Goal: Task Accomplishment & Management: Use online tool/utility

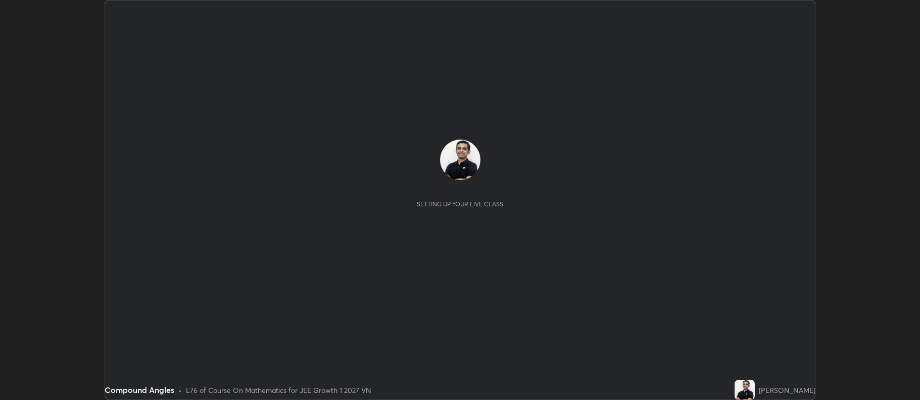
scroll to position [400, 920]
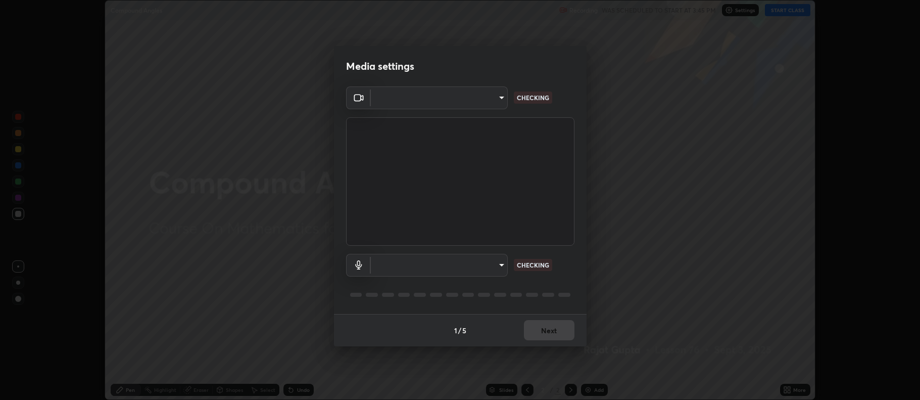
type input "516aff405987d273e063f32cb7a884c6bfcf45826045b825bb1863d7a4804d13"
type input "default"
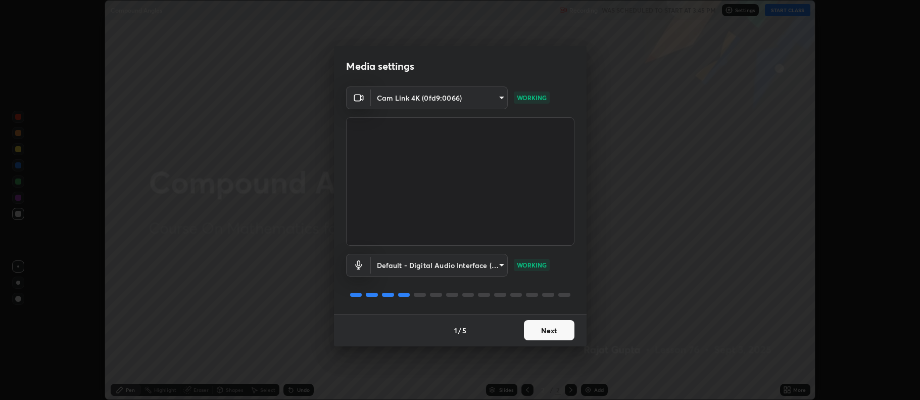
click at [551, 328] on button "Next" at bounding box center [549, 330] width 51 height 20
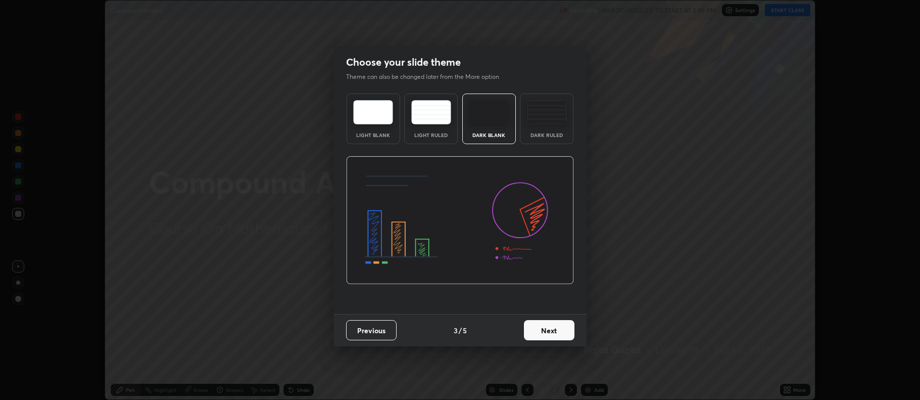
click at [554, 328] on button "Next" at bounding box center [549, 330] width 51 height 20
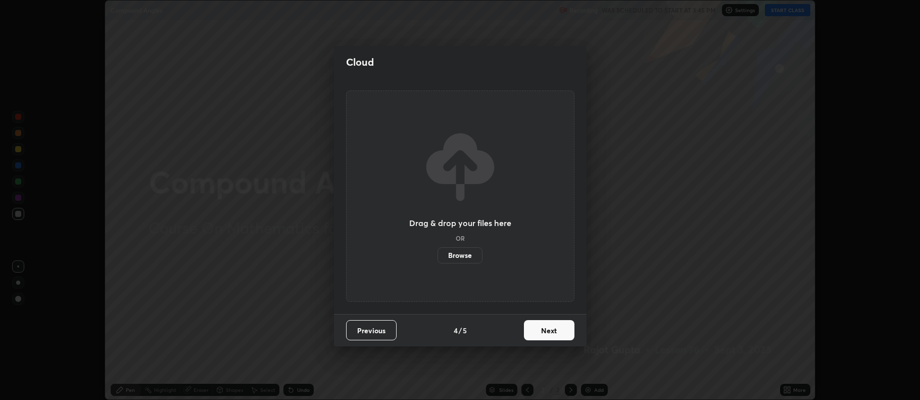
click at [554, 332] on button "Next" at bounding box center [549, 330] width 51 height 20
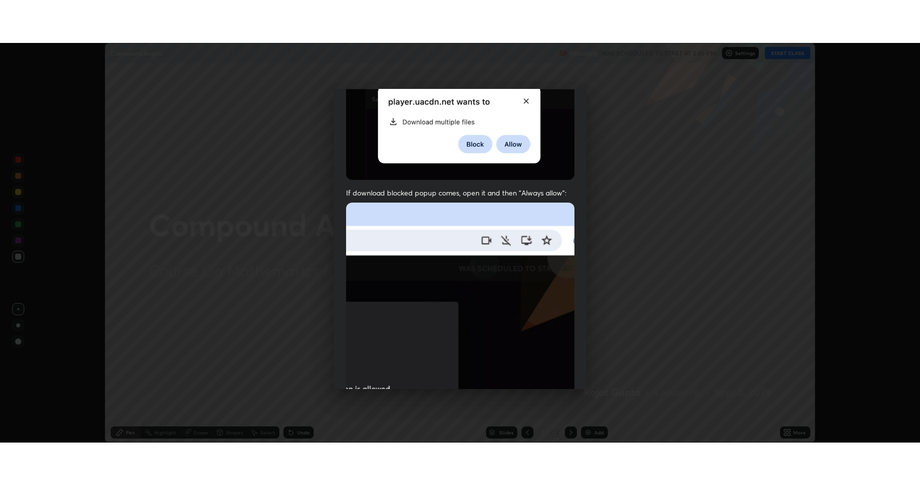
scroll to position [205, 0]
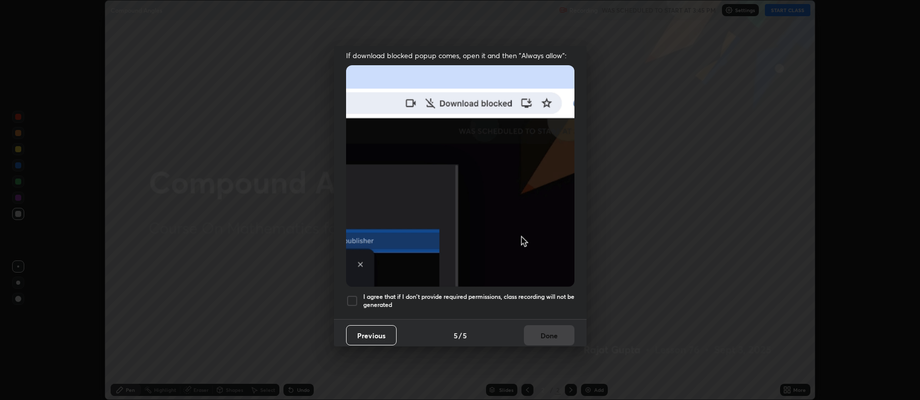
click at [481, 293] on h5 "I agree that if I don't provide required permissions, class recording will not …" at bounding box center [468, 301] width 211 height 16
click at [553, 331] on button "Done" at bounding box center [549, 335] width 51 height 20
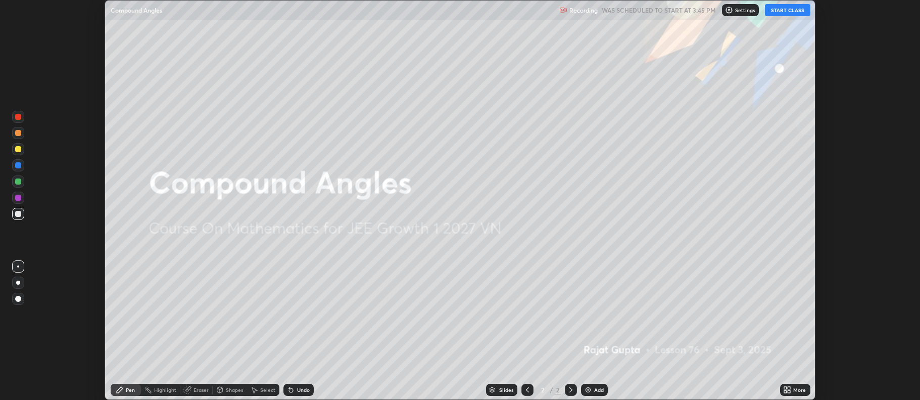
click at [601, 391] on div "Add" at bounding box center [599, 389] width 10 height 5
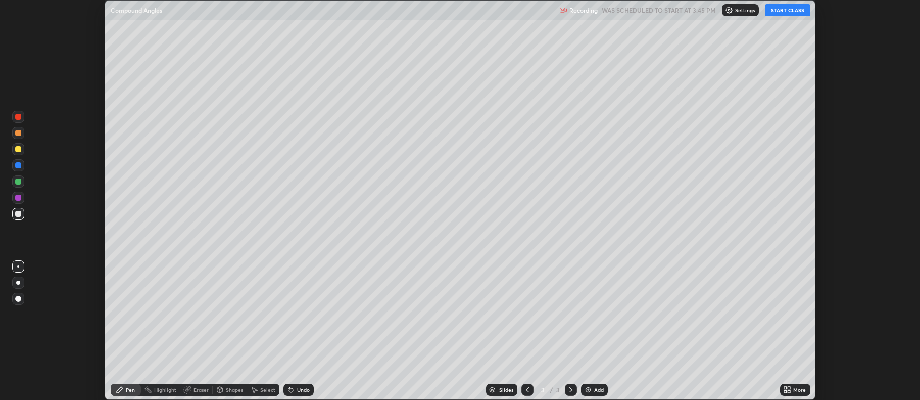
click at [793, 8] on button "START CLASS" at bounding box center [787, 10] width 45 height 12
click at [798, 391] on div "More" at bounding box center [799, 389] width 13 height 5
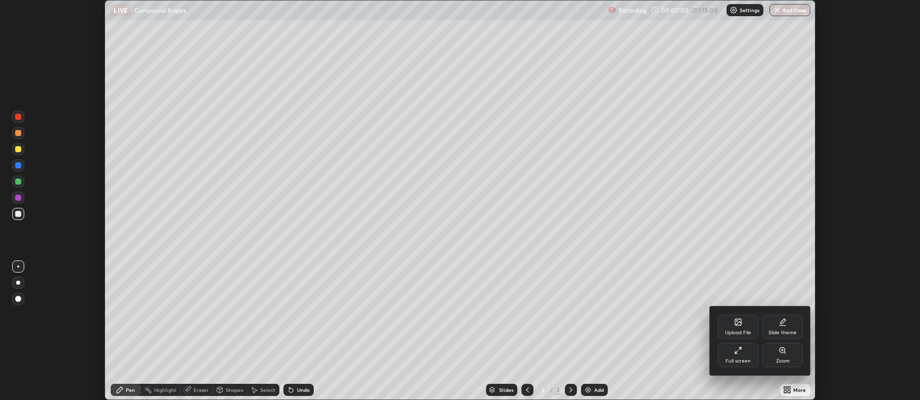
click at [743, 356] on div "Full screen" at bounding box center [738, 355] width 40 height 24
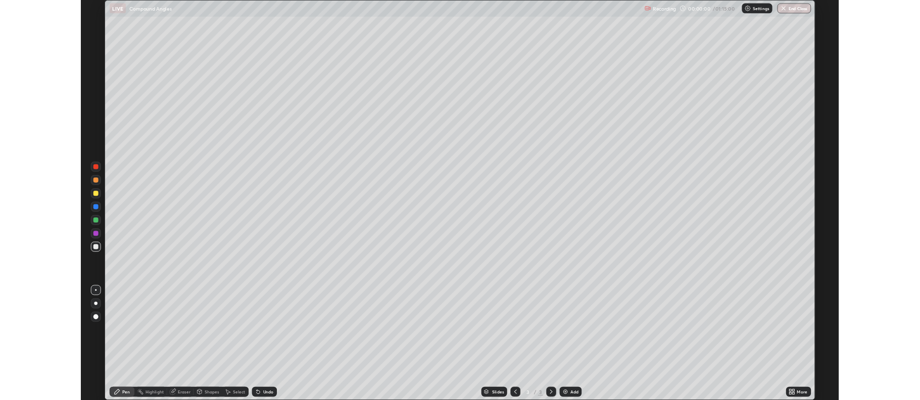
scroll to position [485, 920]
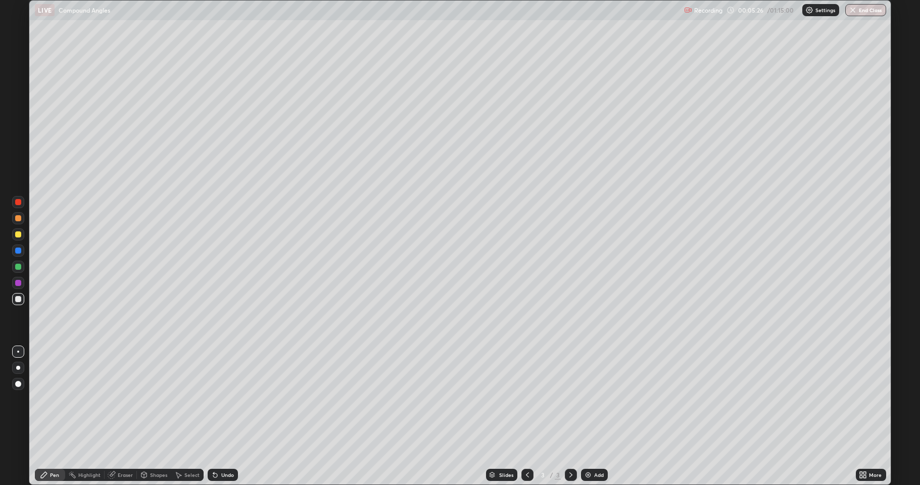
click at [164, 399] on div "Shapes" at bounding box center [158, 474] width 17 height 5
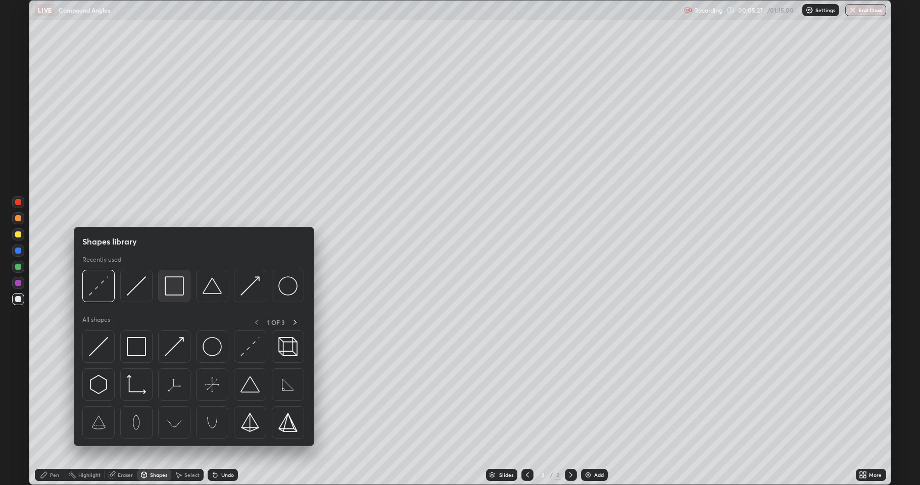
click at [173, 287] on img at bounding box center [174, 285] width 19 height 19
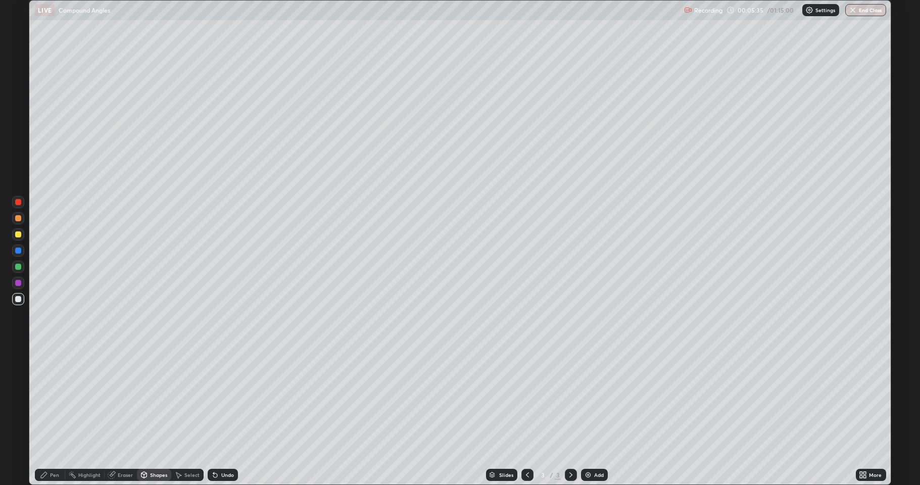
click at [56, 399] on div "Pen" at bounding box center [54, 474] width 9 height 5
click at [598, 399] on div "Add" at bounding box center [594, 475] width 27 height 12
click at [526, 399] on icon at bounding box center [527, 475] width 8 height 8
click at [569, 399] on icon at bounding box center [570, 474] width 3 height 5
click at [166, 399] on div "Shapes" at bounding box center [158, 474] width 17 height 5
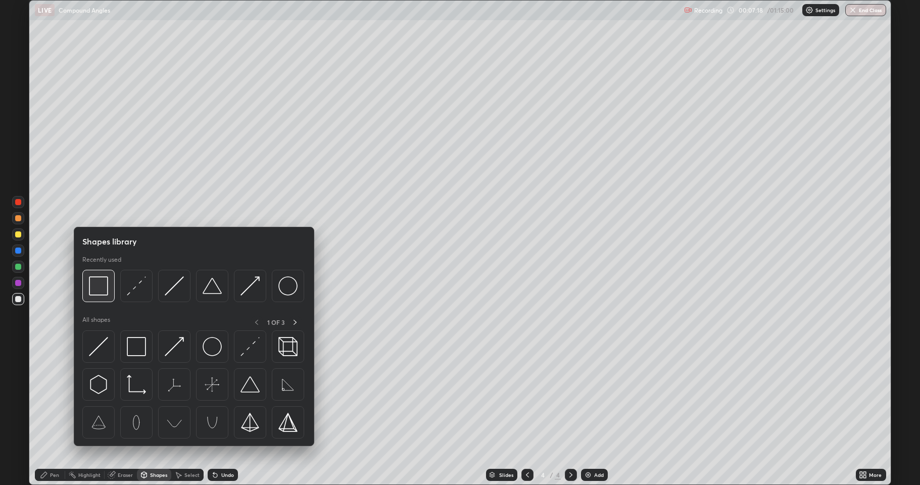
click at [101, 290] on img at bounding box center [98, 285] width 19 height 19
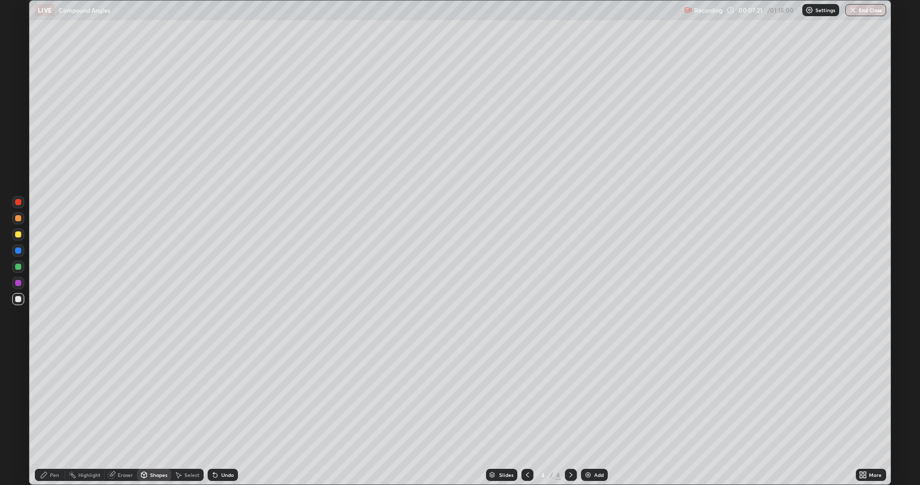
click at [51, 399] on div "Pen" at bounding box center [50, 475] width 30 height 12
click at [597, 399] on div "Add" at bounding box center [594, 475] width 27 height 12
click at [227, 399] on div "Undo" at bounding box center [227, 474] width 13 height 5
click at [228, 399] on div "Undo" at bounding box center [227, 474] width 13 height 5
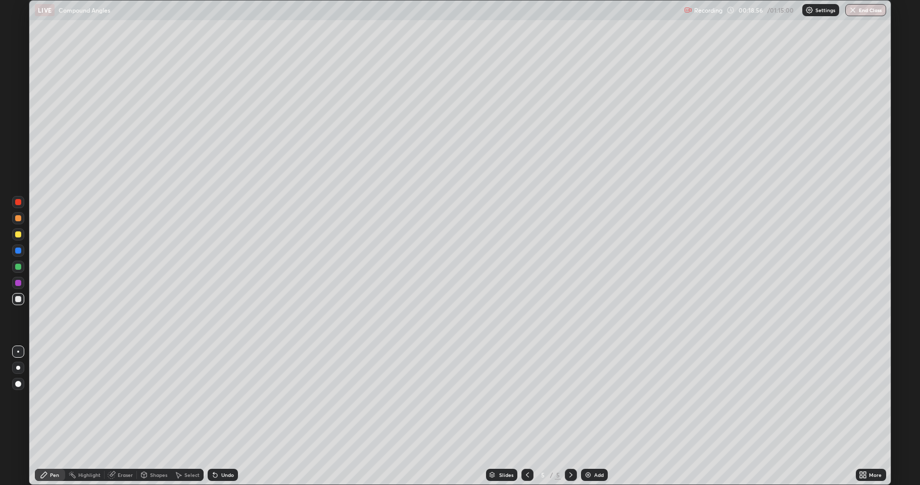
click at [227, 399] on div "Undo" at bounding box center [227, 474] width 13 height 5
click at [228, 399] on div "Undo" at bounding box center [227, 474] width 13 height 5
click at [229, 399] on div "Undo" at bounding box center [227, 474] width 13 height 5
click at [231, 399] on div "Undo" at bounding box center [227, 474] width 13 height 5
click at [233, 399] on div "Undo" at bounding box center [223, 475] width 30 height 12
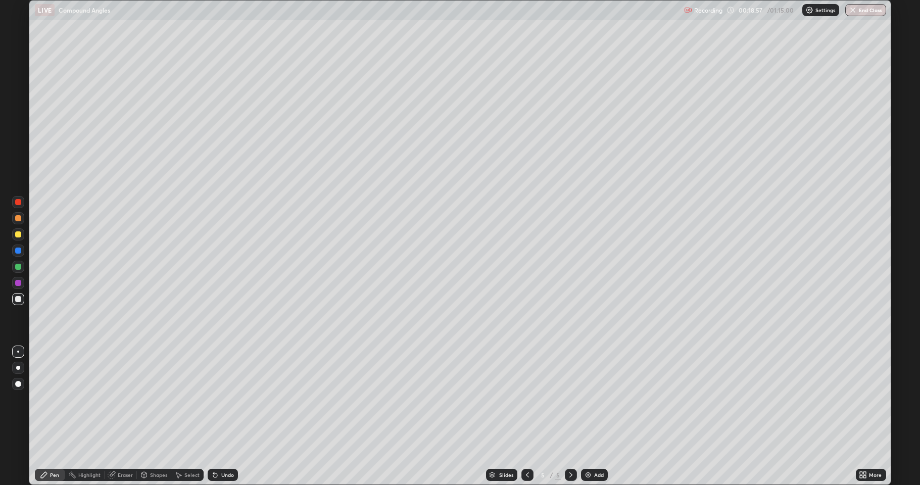
click at [234, 399] on div "Undo" at bounding box center [223, 475] width 30 height 12
click at [233, 399] on div "Undo" at bounding box center [223, 475] width 30 height 12
click at [234, 399] on div "Undo" at bounding box center [223, 475] width 30 height 12
click at [235, 399] on div "Undo" at bounding box center [223, 475] width 30 height 12
click at [238, 399] on div "Slides 5 / 5 Add" at bounding box center [547, 475] width 618 height 20
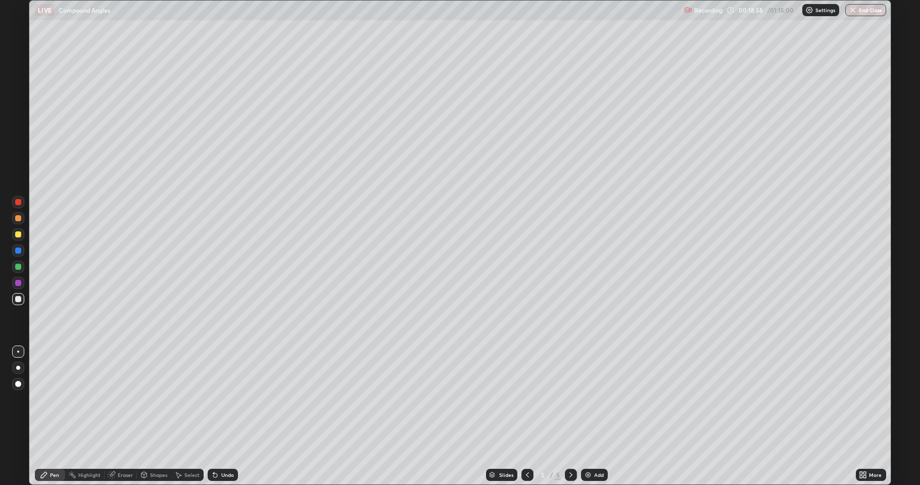
click at [239, 399] on div "Slides 5 / 5 Add" at bounding box center [547, 475] width 618 height 20
click at [240, 399] on div "Slides 5 / 5 Add" at bounding box center [547, 475] width 618 height 20
click at [233, 399] on div "Undo" at bounding box center [223, 475] width 30 height 12
click at [230, 399] on div "Undo" at bounding box center [223, 475] width 30 height 12
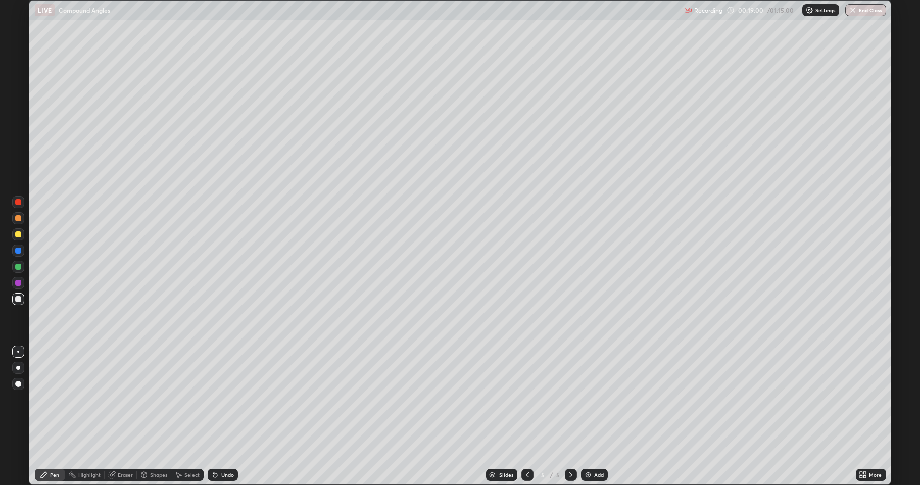
click at [231, 399] on div "Undo" at bounding box center [227, 474] width 13 height 5
click at [234, 399] on div "Undo" at bounding box center [223, 475] width 30 height 12
click at [236, 399] on div "Undo" at bounding box center [223, 475] width 30 height 12
click at [166, 399] on div "Shapes" at bounding box center [154, 475] width 34 height 12
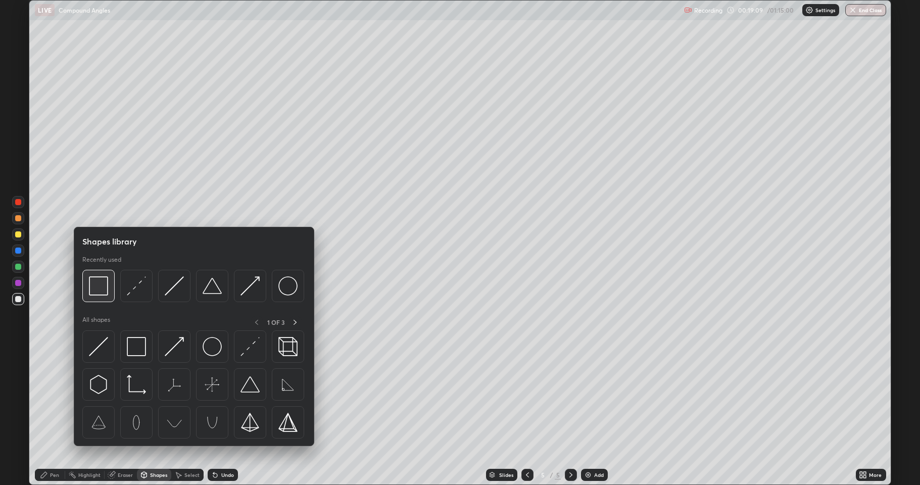
click at [102, 287] on img at bounding box center [98, 285] width 19 height 19
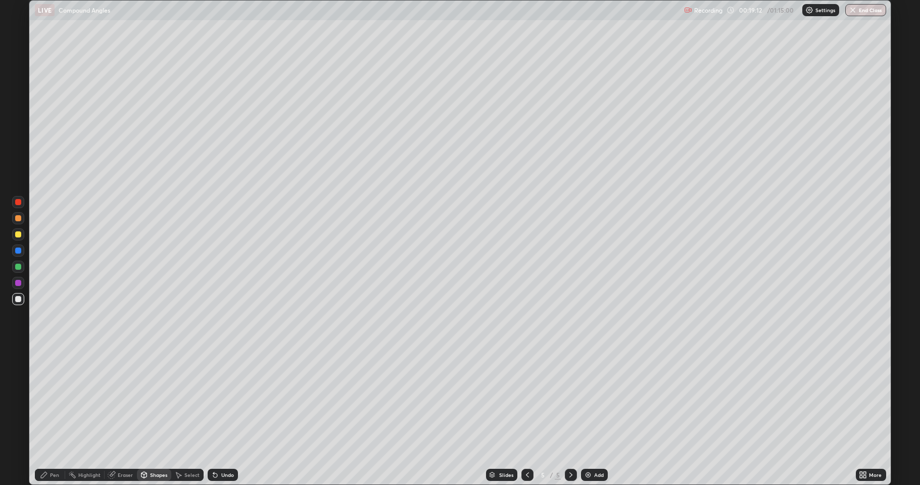
click at [44, 399] on div "Pen" at bounding box center [50, 475] width 30 height 12
click at [861, 399] on icon at bounding box center [861, 473] width 3 height 3
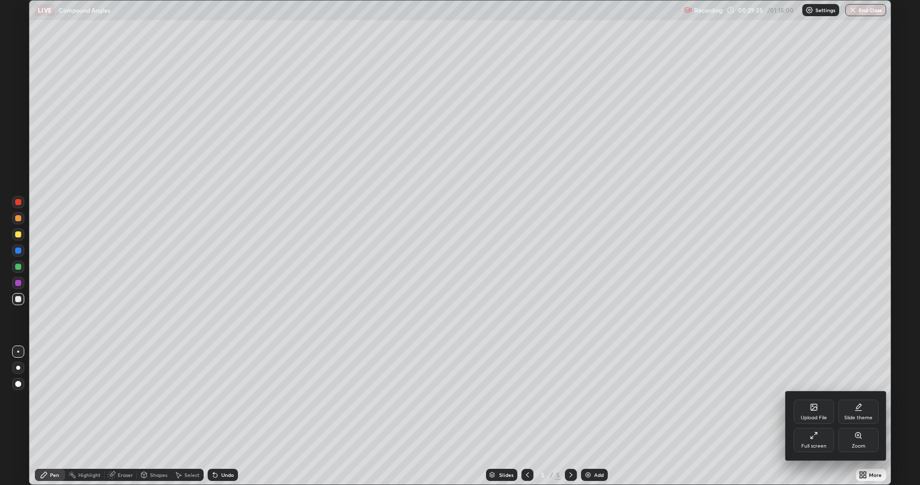
click at [814, 399] on div "Upload File" at bounding box center [814, 412] width 40 height 24
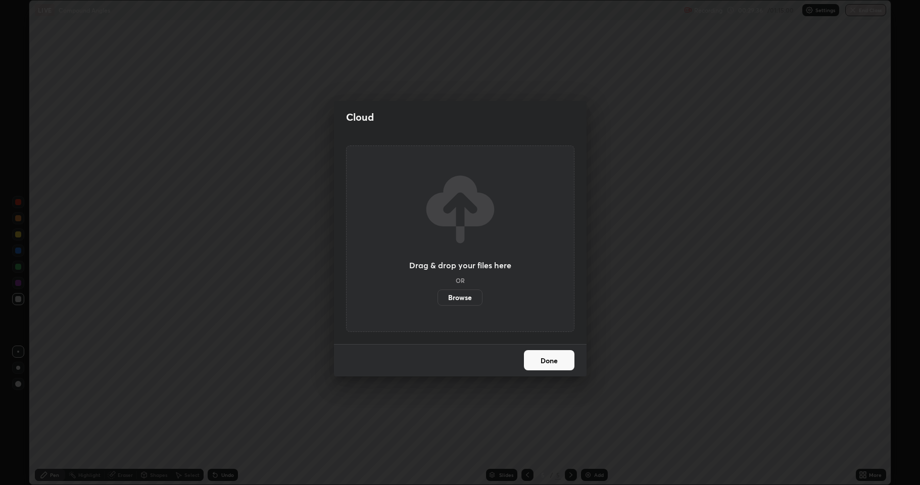
click at [460, 295] on label "Browse" at bounding box center [459, 297] width 45 height 16
click at [437, 295] on input "Browse" at bounding box center [437, 297] width 0 height 16
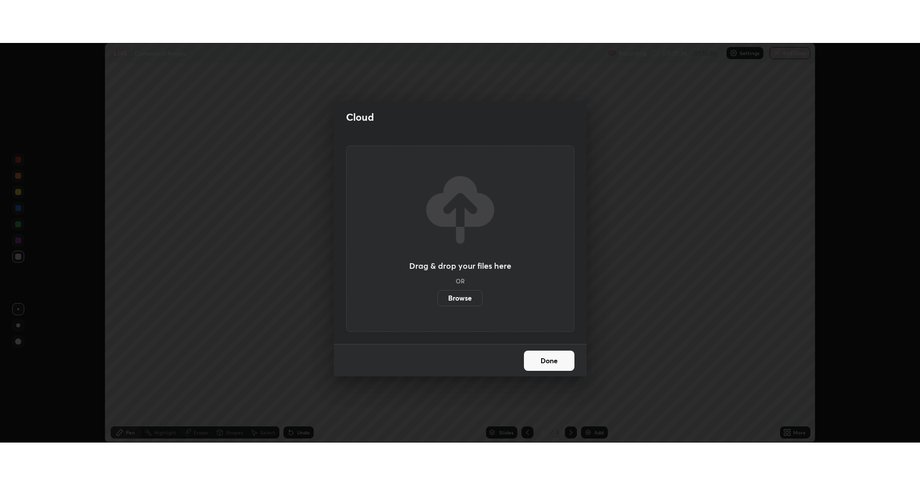
scroll to position [50119, 49599]
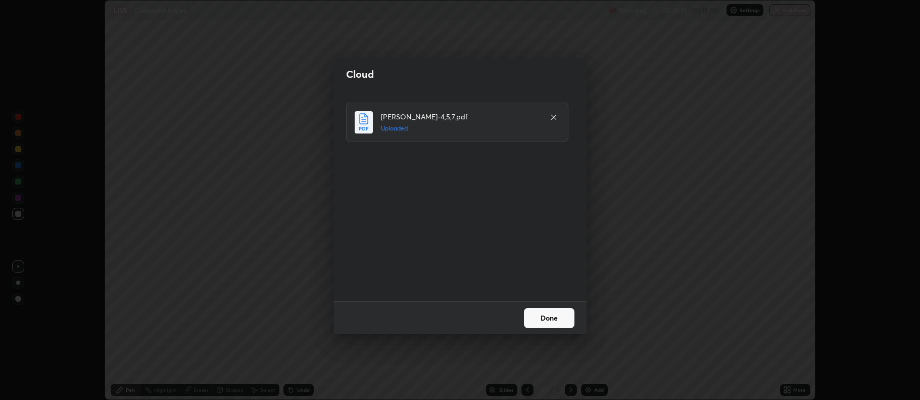
click at [541, 313] on button "Done" at bounding box center [549, 318] width 51 height 20
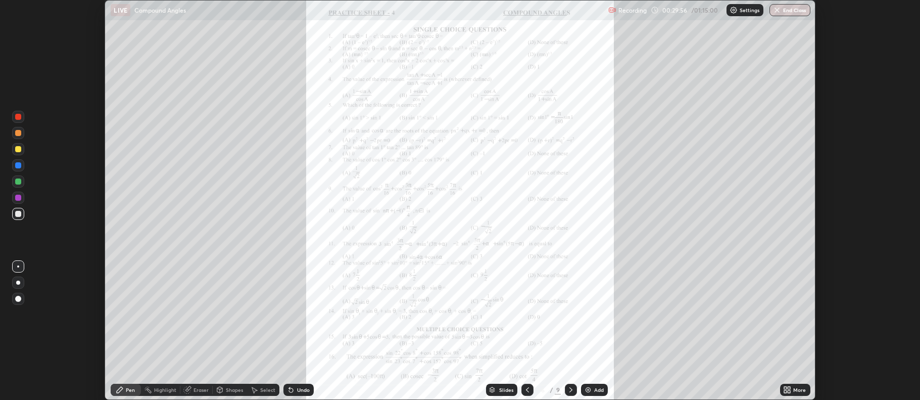
click at [526, 390] on icon at bounding box center [527, 389] width 8 height 8
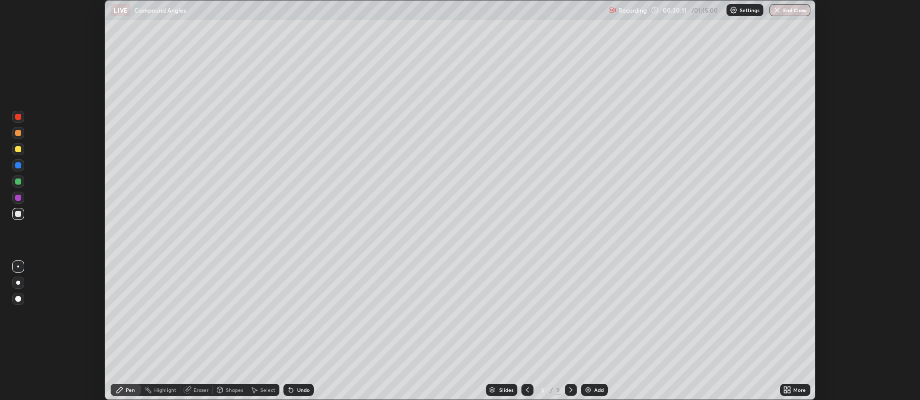
click at [788, 387] on icon at bounding box center [787, 389] width 8 height 8
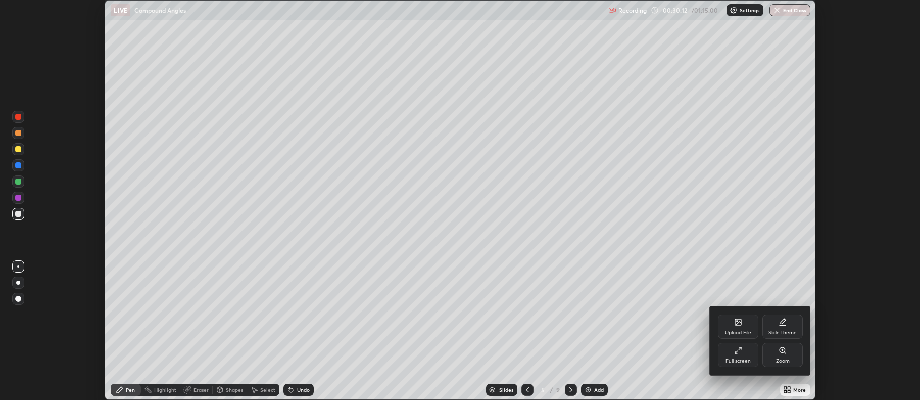
click at [735, 365] on div "Full screen" at bounding box center [738, 355] width 40 height 24
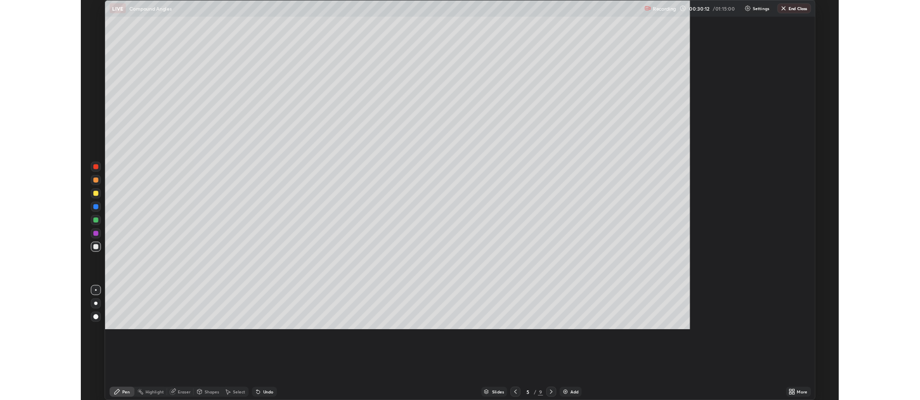
scroll to position [485, 920]
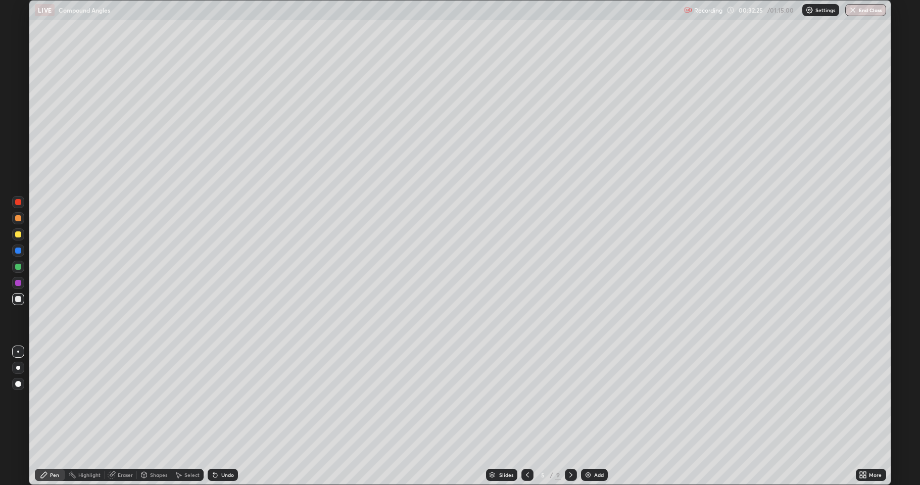
click at [571, 399] on icon at bounding box center [571, 475] width 8 height 8
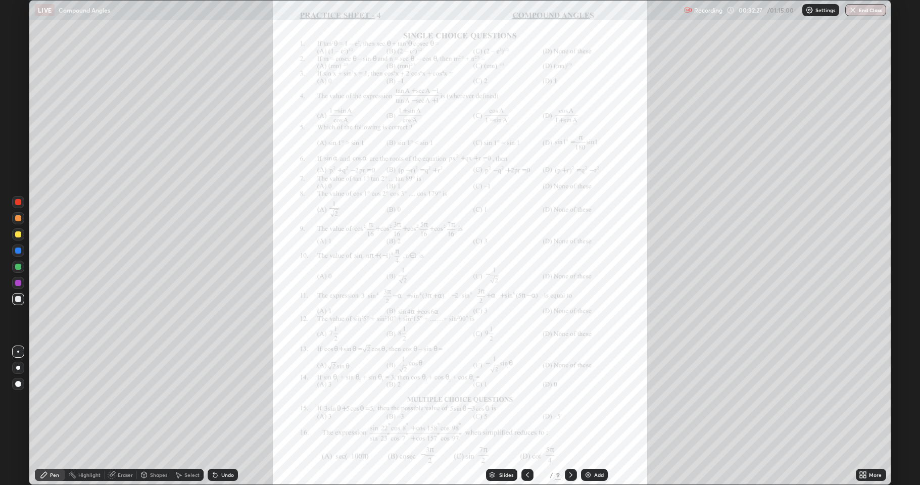
click at [527, 399] on div at bounding box center [527, 475] width 12 height 12
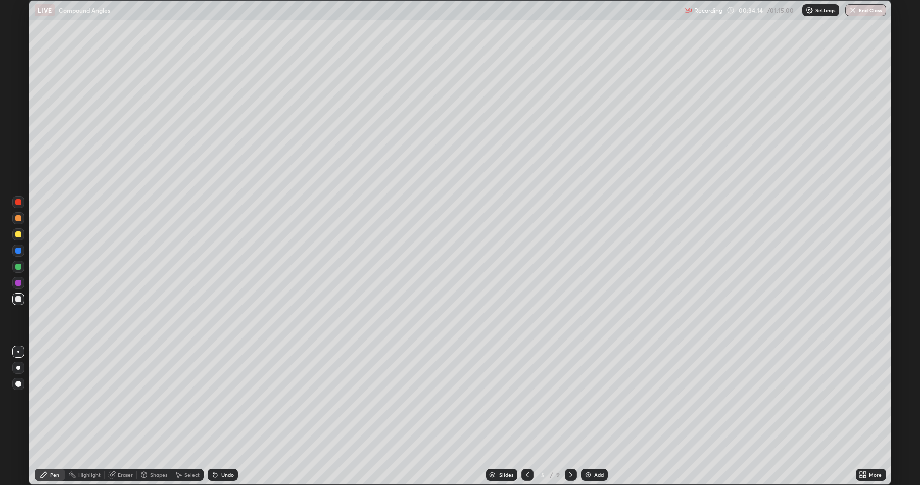
click at [571, 399] on icon at bounding box center [571, 475] width 8 height 8
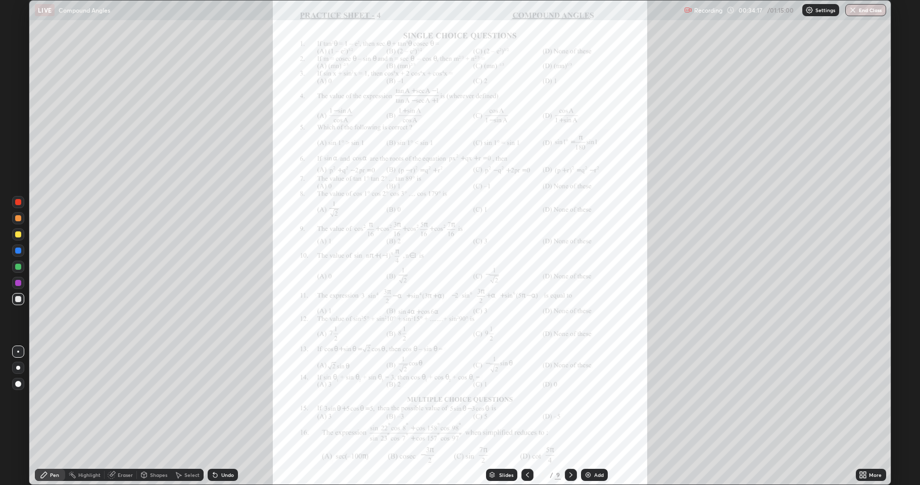
click at [865, 399] on icon at bounding box center [865, 473] width 3 height 3
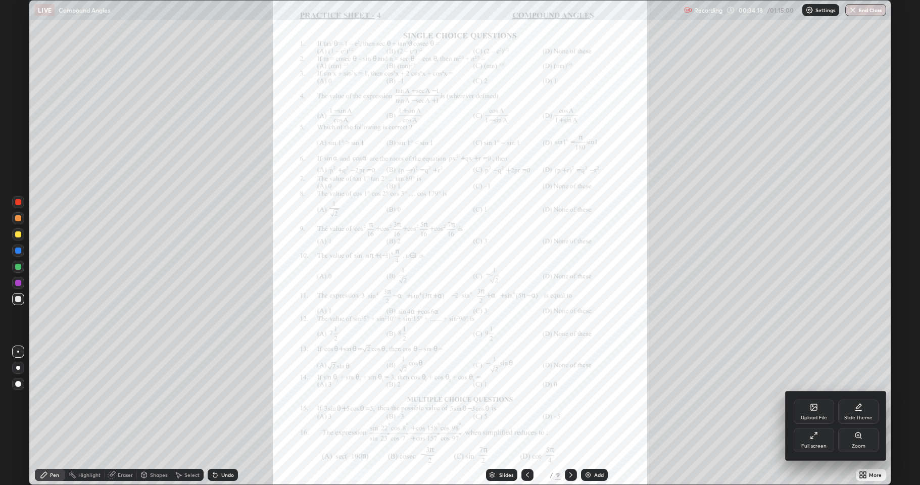
click at [862, 399] on div "Zoom" at bounding box center [858, 440] width 40 height 24
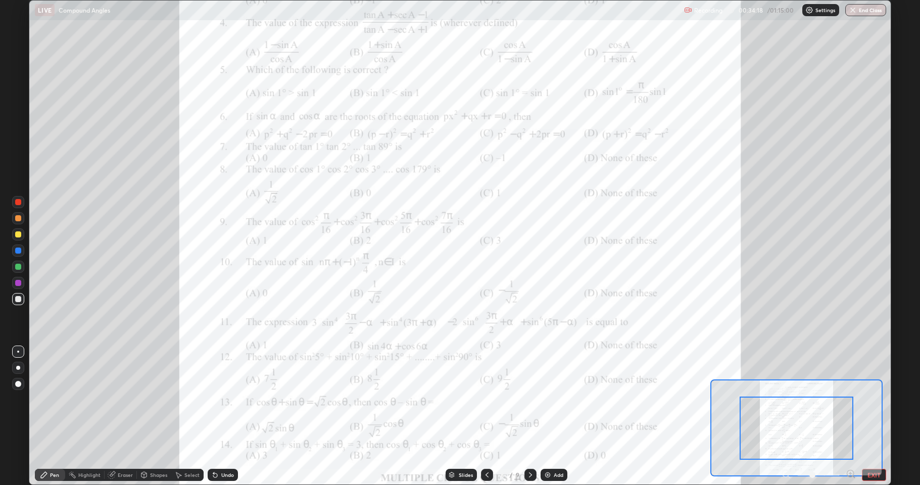
click at [850, 399] on icon at bounding box center [850, 473] width 0 height 3
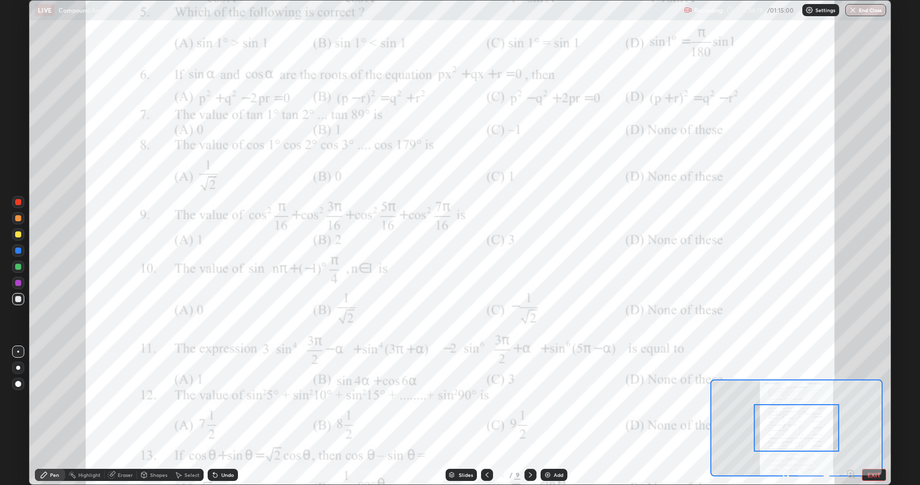
click at [853, 399] on icon at bounding box center [854, 477] width 2 height 2
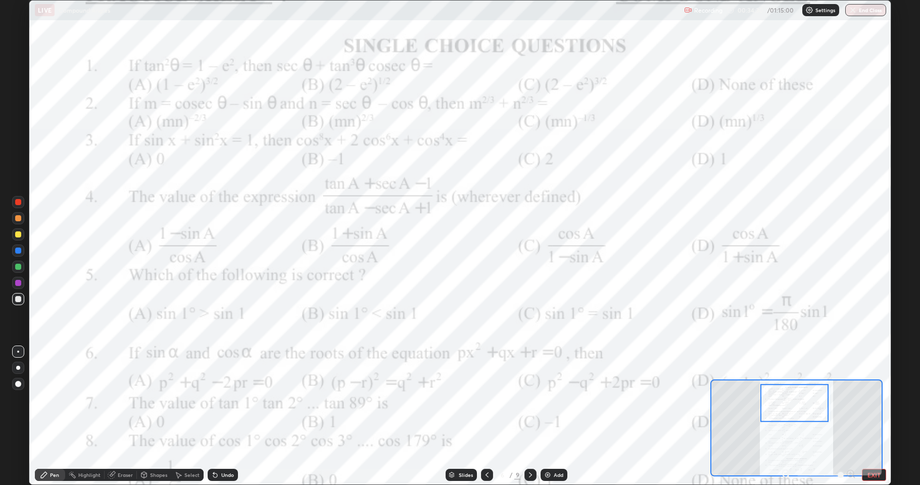
click at [21, 280] on div at bounding box center [18, 283] width 12 height 12
click at [18, 251] on div at bounding box center [18, 251] width 6 height 6
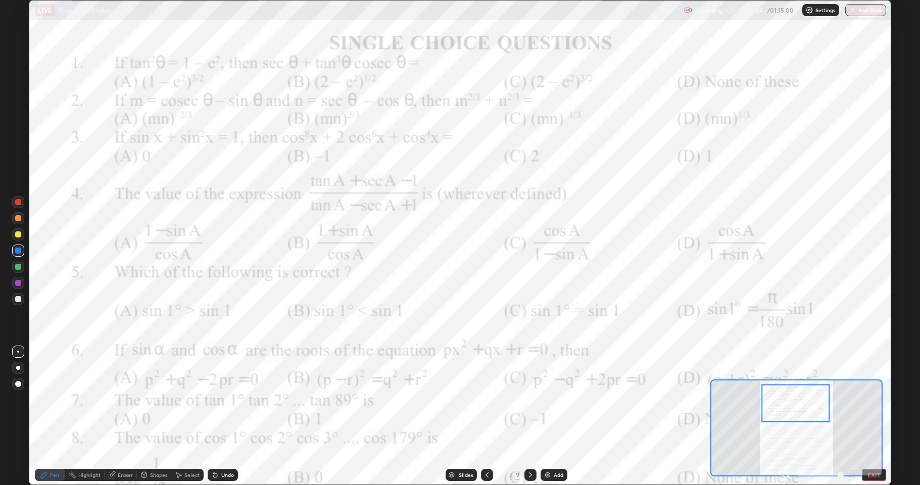
click at [221, 399] on div "Undo" at bounding box center [227, 474] width 13 height 5
click at [219, 399] on div "Undo" at bounding box center [223, 475] width 30 height 12
click at [221, 399] on div "Undo" at bounding box center [227, 474] width 13 height 5
click at [219, 399] on div "Undo" at bounding box center [223, 475] width 30 height 12
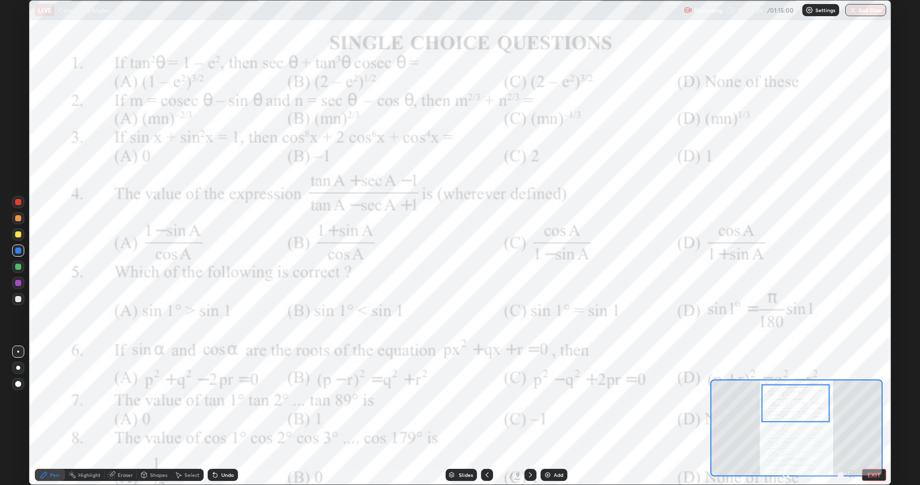
click at [217, 399] on div "Undo" at bounding box center [223, 475] width 30 height 12
click at [214, 399] on icon at bounding box center [215, 475] width 4 height 4
click at [218, 399] on div "Undo" at bounding box center [223, 475] width 30 height 12
click at [217, 399] on icon at bounding box center [215, 475] width 8 height 8
click at [217, 399] on div "Undo" at bounding box center [223, 475] width 30 height 12
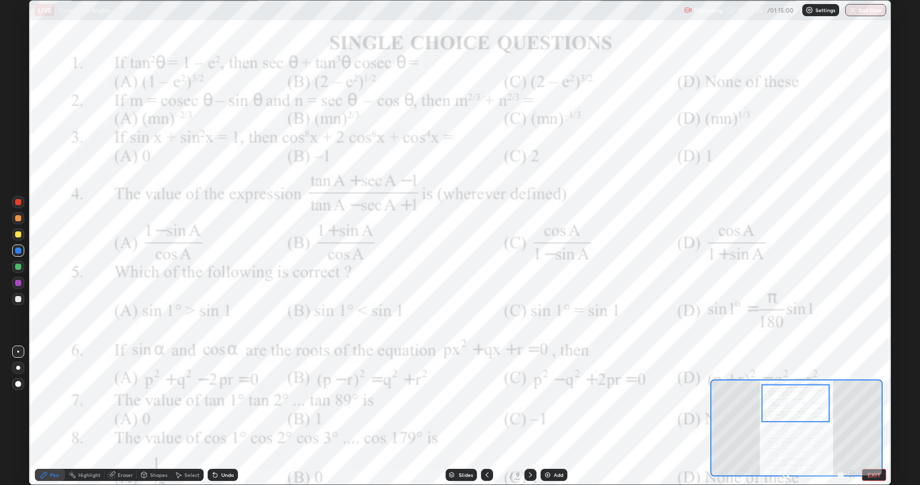
click at [217, 399] on div "Undo" at bounding box center [223, 475] width 30 height 12
click at [214, 399] on icon at bounding box center [215, 475] width 4 height 4
click at [787, 399] on icon at bounding box center [786, 474] width 10 height 10
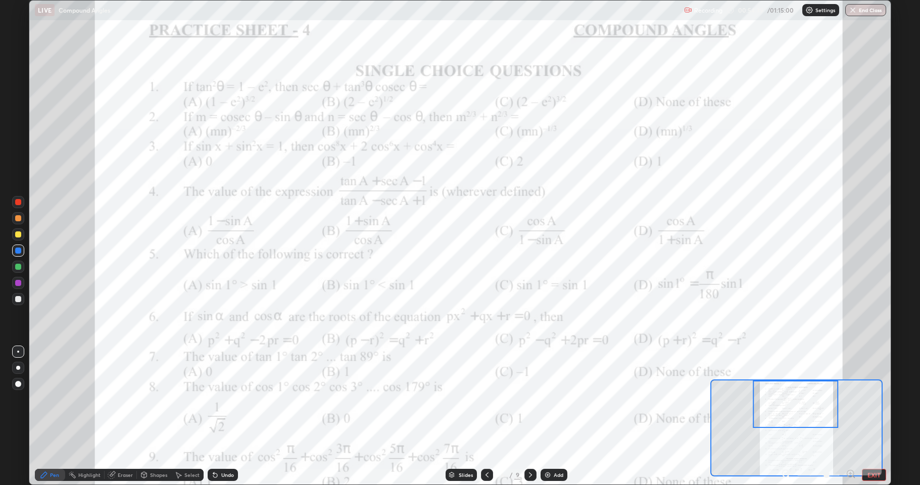
click at [786, 399] on icon at bounding box center [786, 474] width 10 height 10
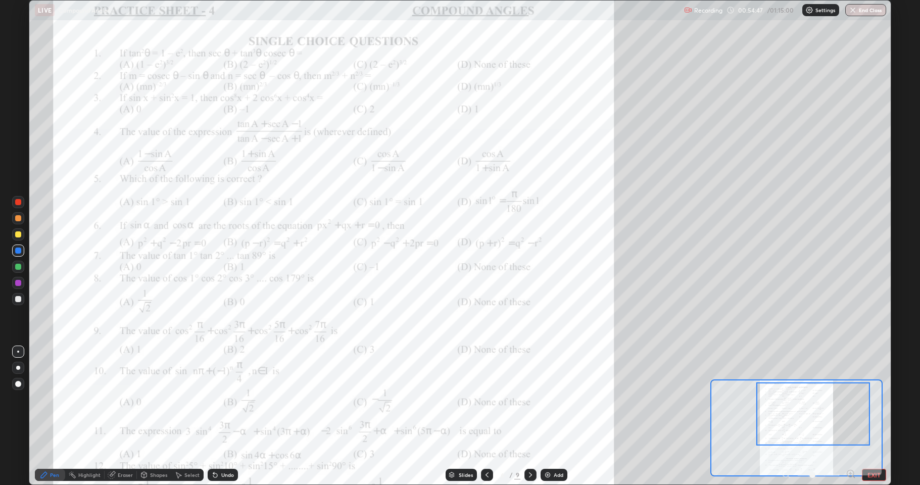
click at [17, 229] on div at bounding box center [18, 234] width 12 height 12
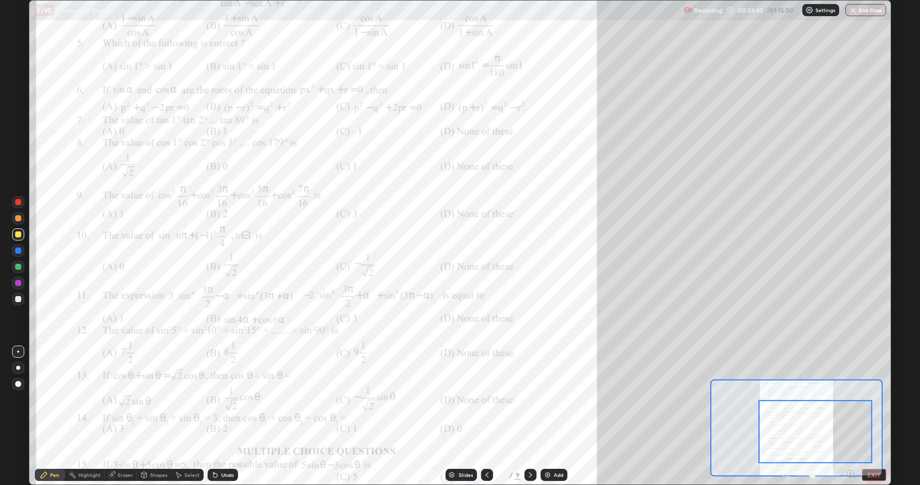
click at [232, 399] on div "Undo" at bounding box center [227, 474] width 13 height 5
click at [228, 399] on div "Undo" at bounding box center [223, 475] width 30 height 12
click at [223, 399] on div "Undo" at bounding box center [223, 475] width 30 height 12
click at [221, 399] on div "Undo" at bounding box center [223, 475] width 30 height 12
click at [222, 399] on div "Undo" at bounding box center [223, 475] width 30 height 12
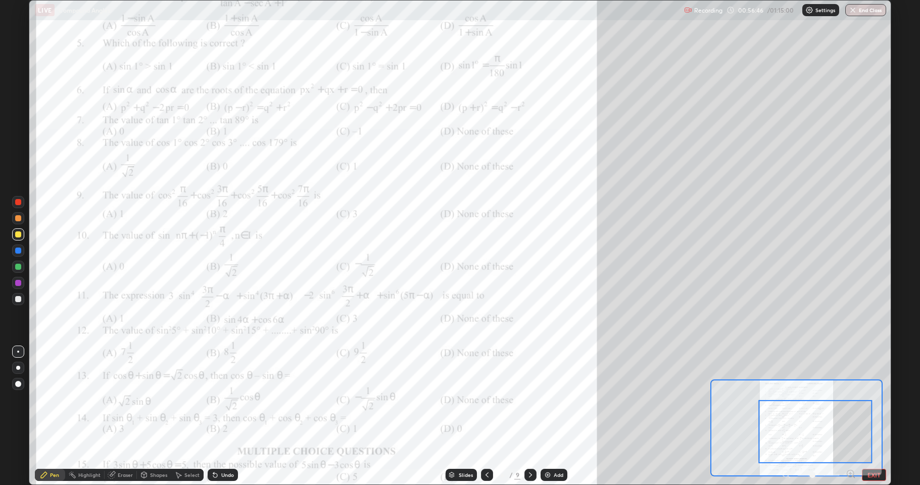
click at [226, 399] on div "Undo" at bounding box center [223, 475] width 30 height 12
click at [223, 399] on div "Undo" at bounding box center [223, 475] width 30 height 12
click at [122, 399] on div "Eraser" at bounding box center [125, 474] width 15 height 5
click at [53, 399] on div "Pen" at bounding box center [54, 474] width 9 height 5
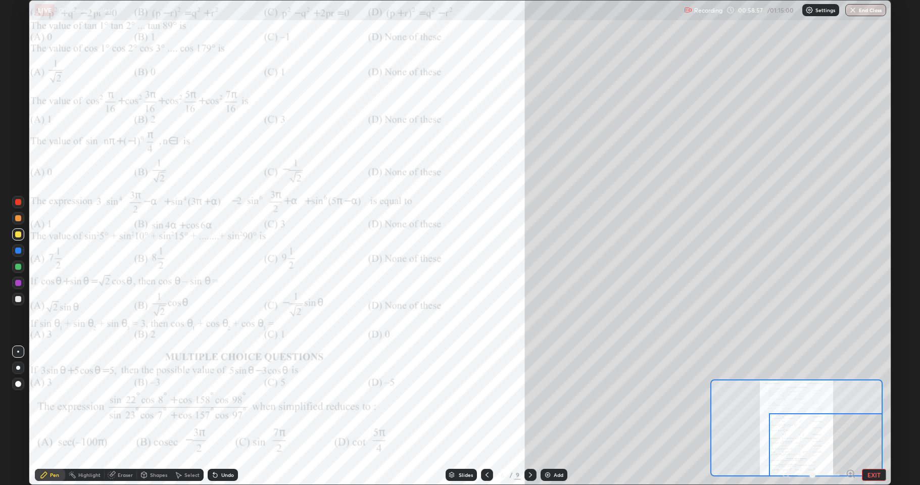
click at [119, 399] on div "Eraser" at bounding box center [125, 474] width 15 height 5
click at [18, 399] on icon at bounding box center [18, 440] width 8 height 9
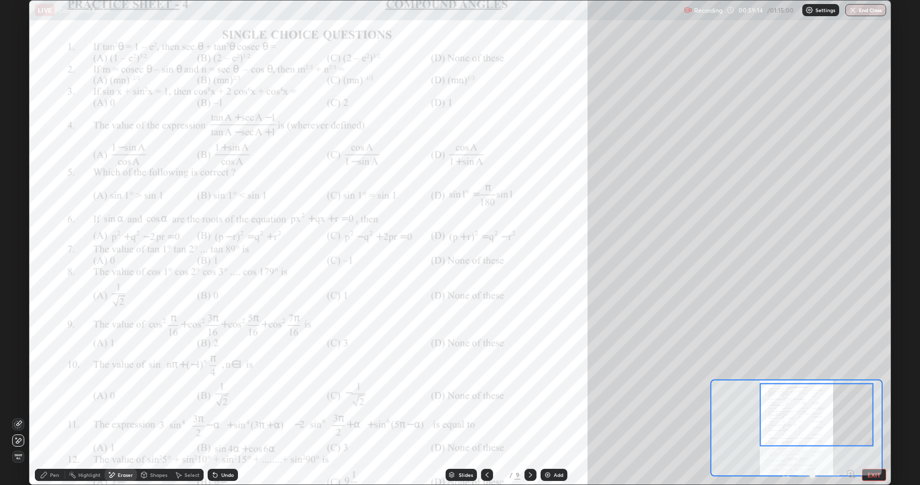
click at [57, 399] on div "Pen" at bounding box center [50, 475] width 30 height 12
click at [226, 399] on div "Undo" at bounding box center [223, 475] width 30 height 12
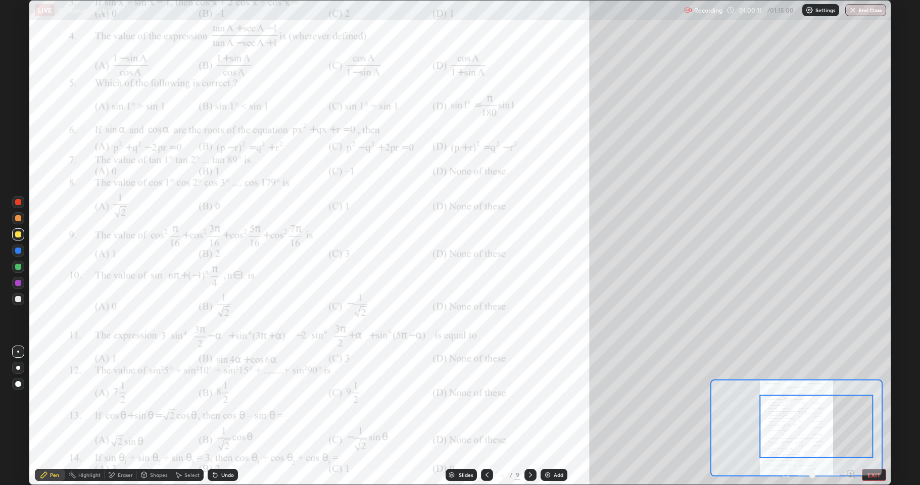
click at [229, 399] on div "Undo" at bounding box center [223, 475] width 30 height 12
click at [224, 399] on div "Undo" at bounding box center [227, 474] width 13 height 5
click at [222, 399] on div "Undo" at bounding box center [227, 474] width 13 height 5
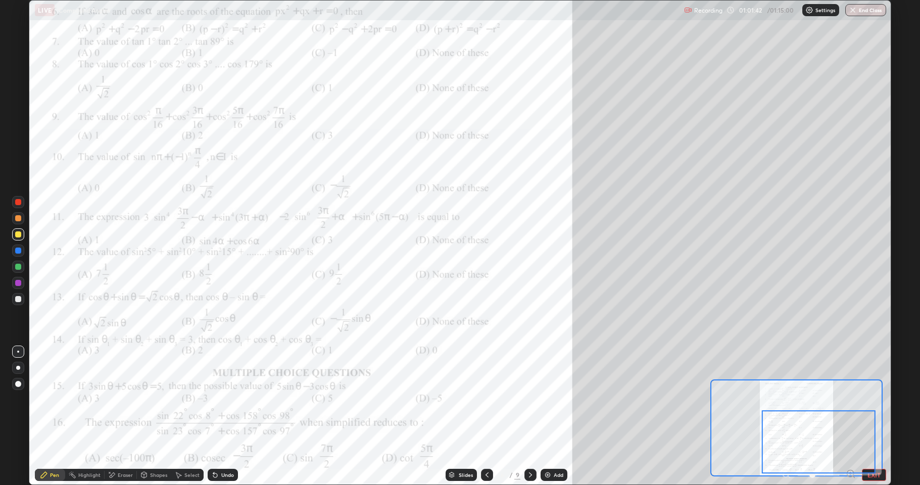
click at [851, 399] on div at bounding box center [819, 441] width 114 height 63
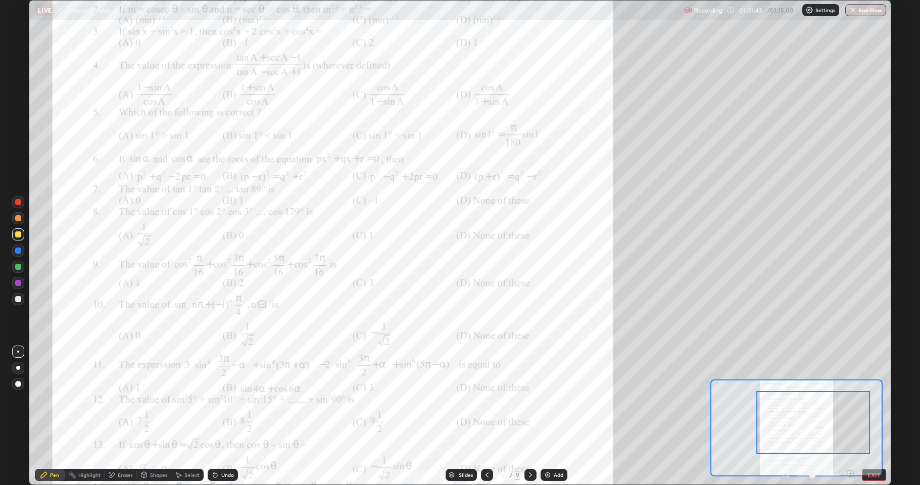
click at [850, 399] on icon at bounding box center [850, 473] width 3 height 0
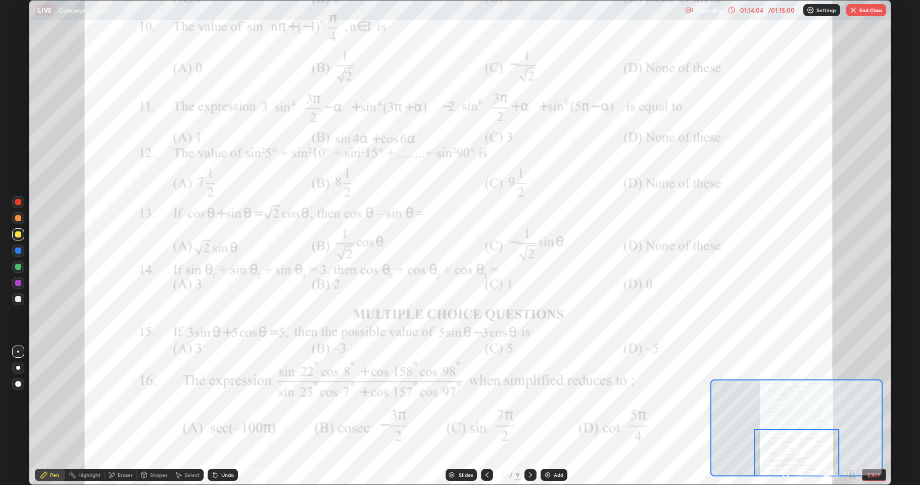
click at [89, 399] on div "Highlight" at bounding box center [89, 474] width 22 height 5
click at [223, 399] on div "Undo" at bounding box center [227, 474] width 13 height 5
click at [52, 399] on div "Pen" at bounding box center [54, 474] width 9 height 5
click at [159, 399] on div "Shapes" at bounding box center [158, 474] width 17 height 5
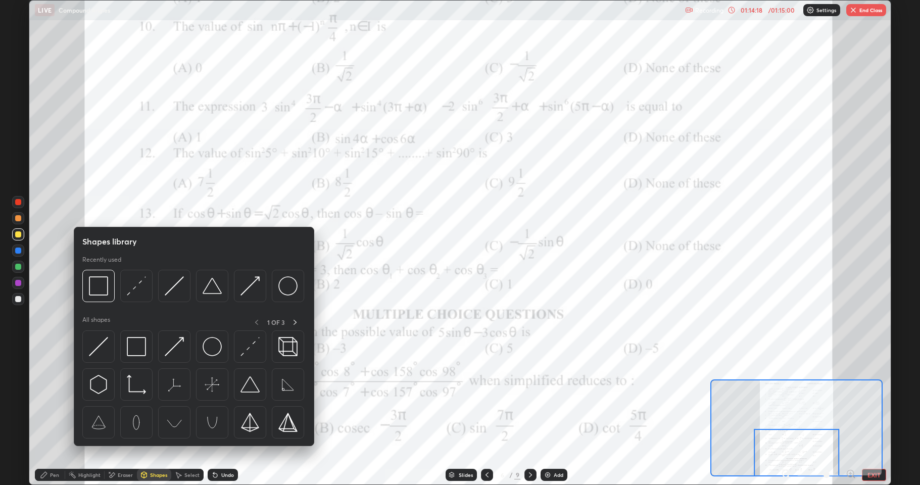
click at [53, 399] on div "Pen" at bounding box center [54, 474] width 9 height 5
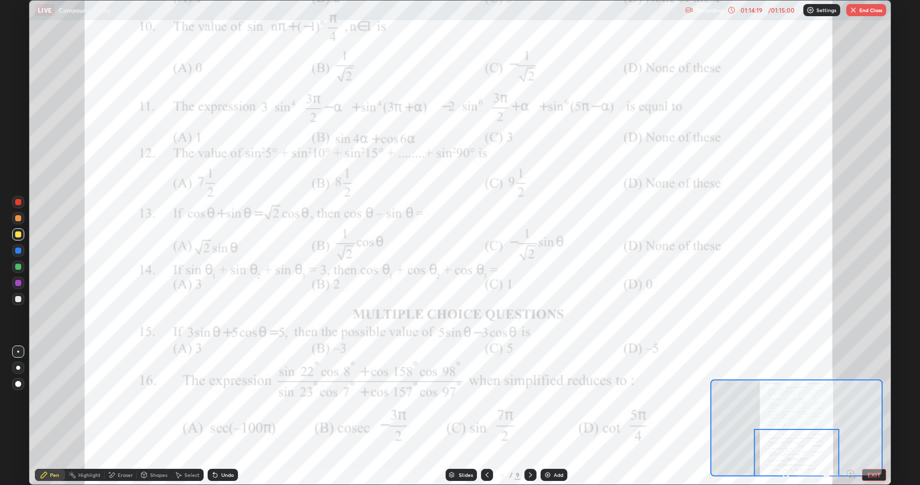
click at [55, 399] on div "Pen" at bounding box center [54, 474] width 9 height 5
click at [867, 9] on button "End Class" at bounding box center [866, 10] width 40 height 12
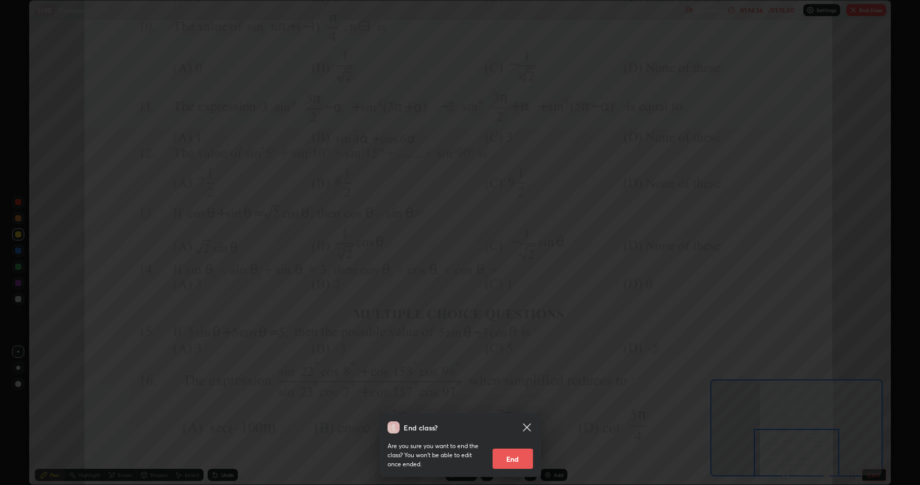
click at [518, 399] on button "End" at bounding box center [513, 459] width 40 height 20
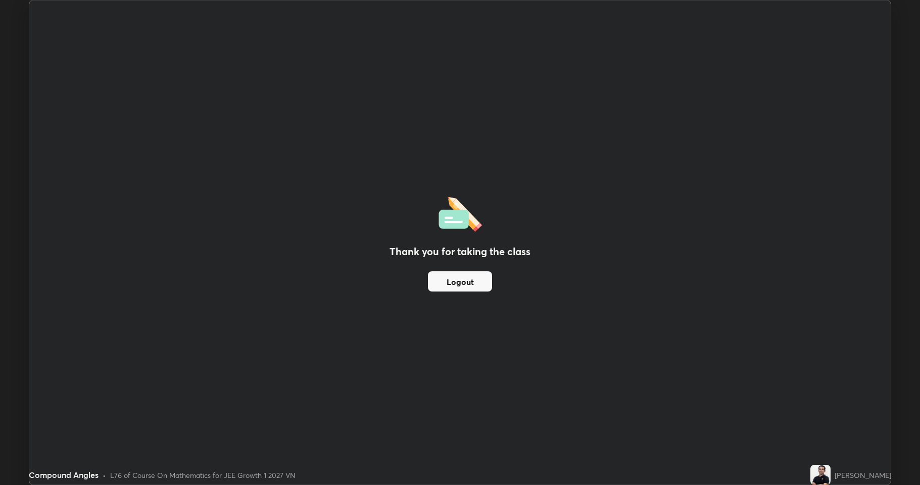
click at [469, 286] on button "Logout" at bounding box center [460, 281] width 64 height 20
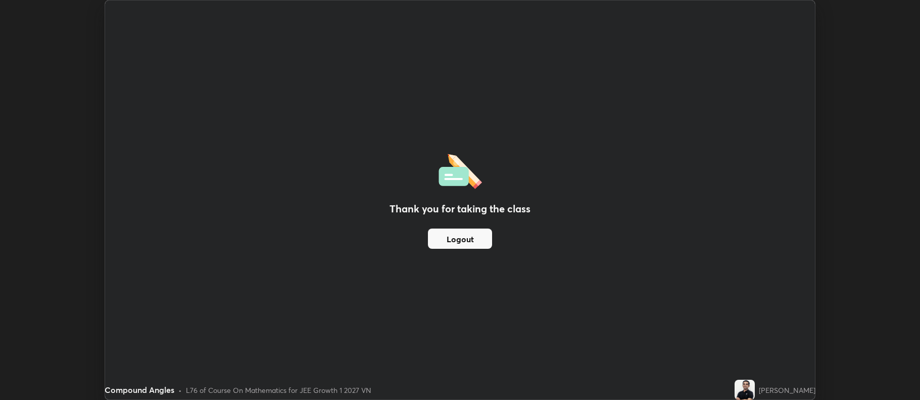
scroll to position [50119, 49599]
